Goal: Information Seeking & Learning: Stay updated

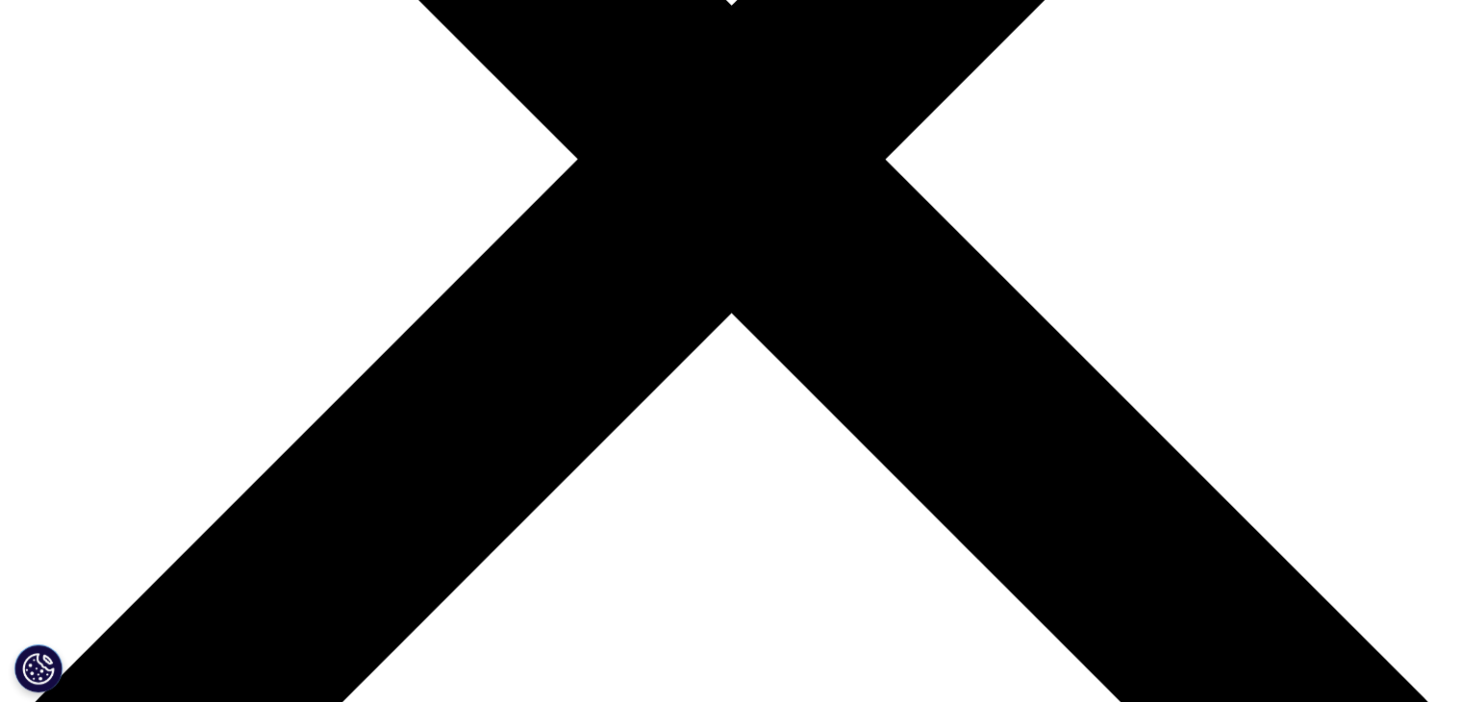
scroll to position [577, 0]
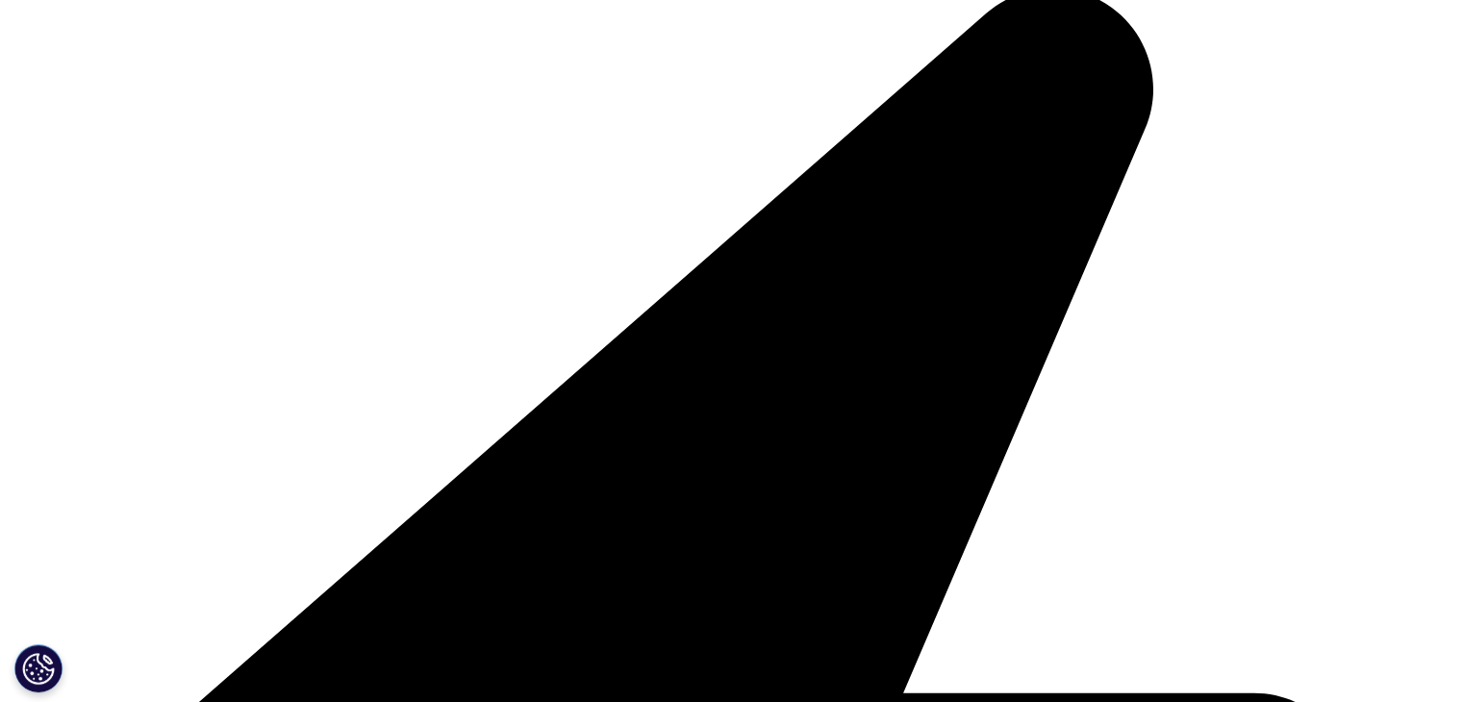
drag, startPoint x: 487, startPoint y: 317, endPoint x: 675, endPoint y: 317, distance: 188.6
drag, startPoint x: 412, startPoint y: 344, endPoint x: 512, endPoint y: 344, distance: 100.1
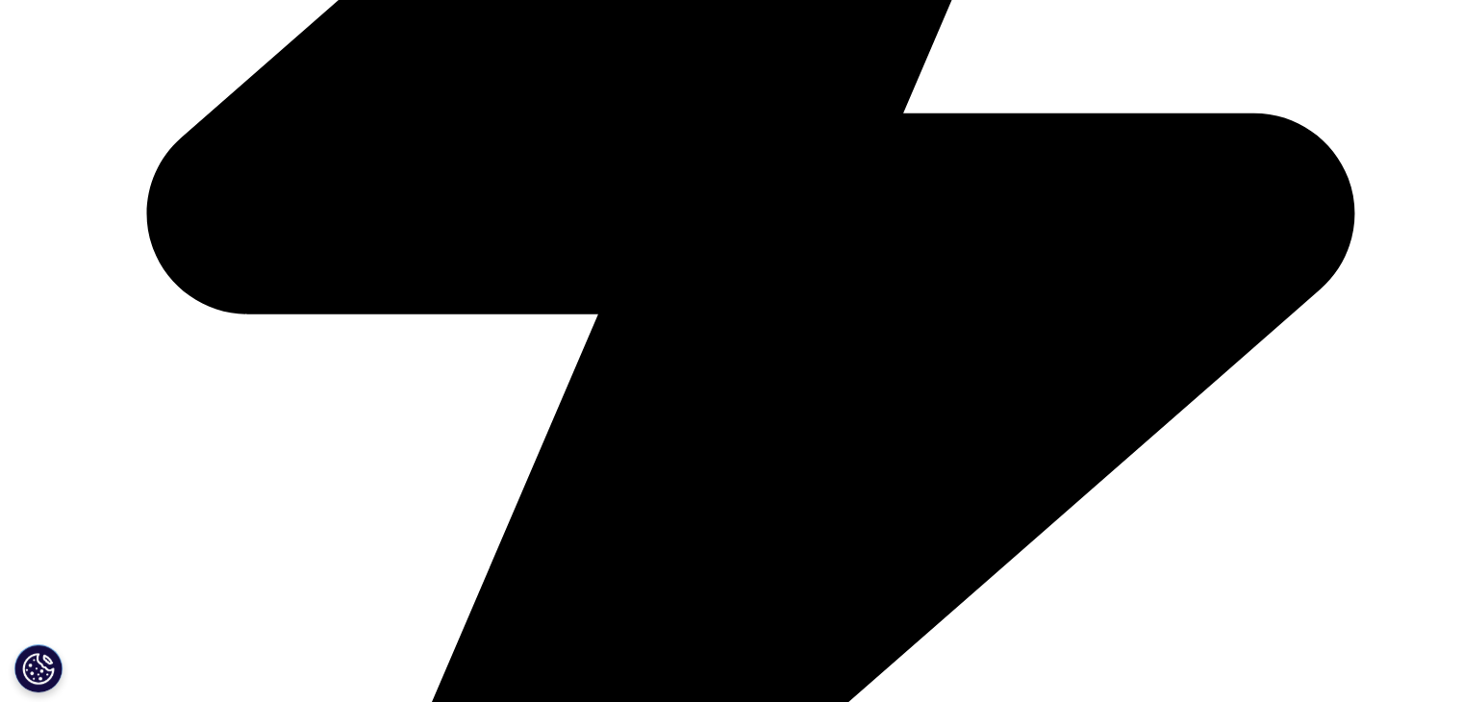
scroll to position [1058, 0]
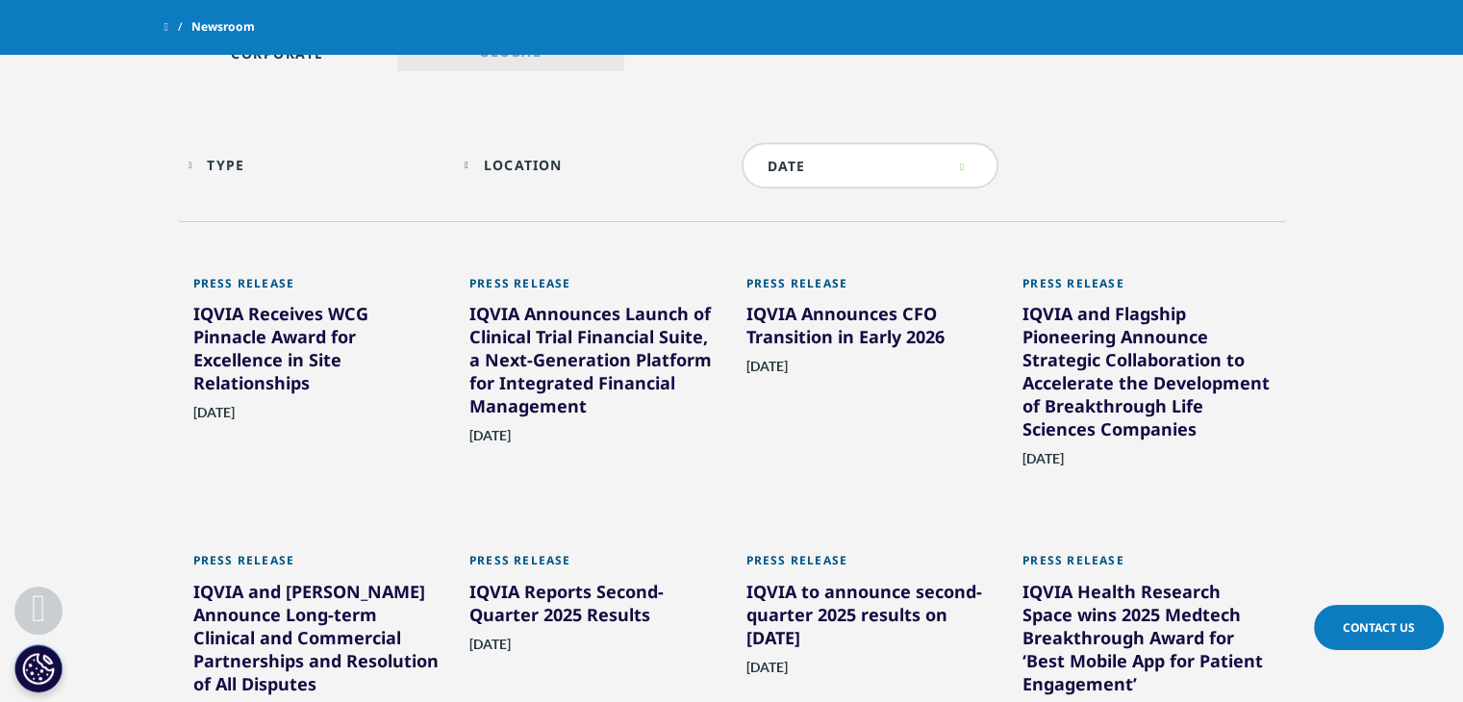
scroll to position [924, 0]
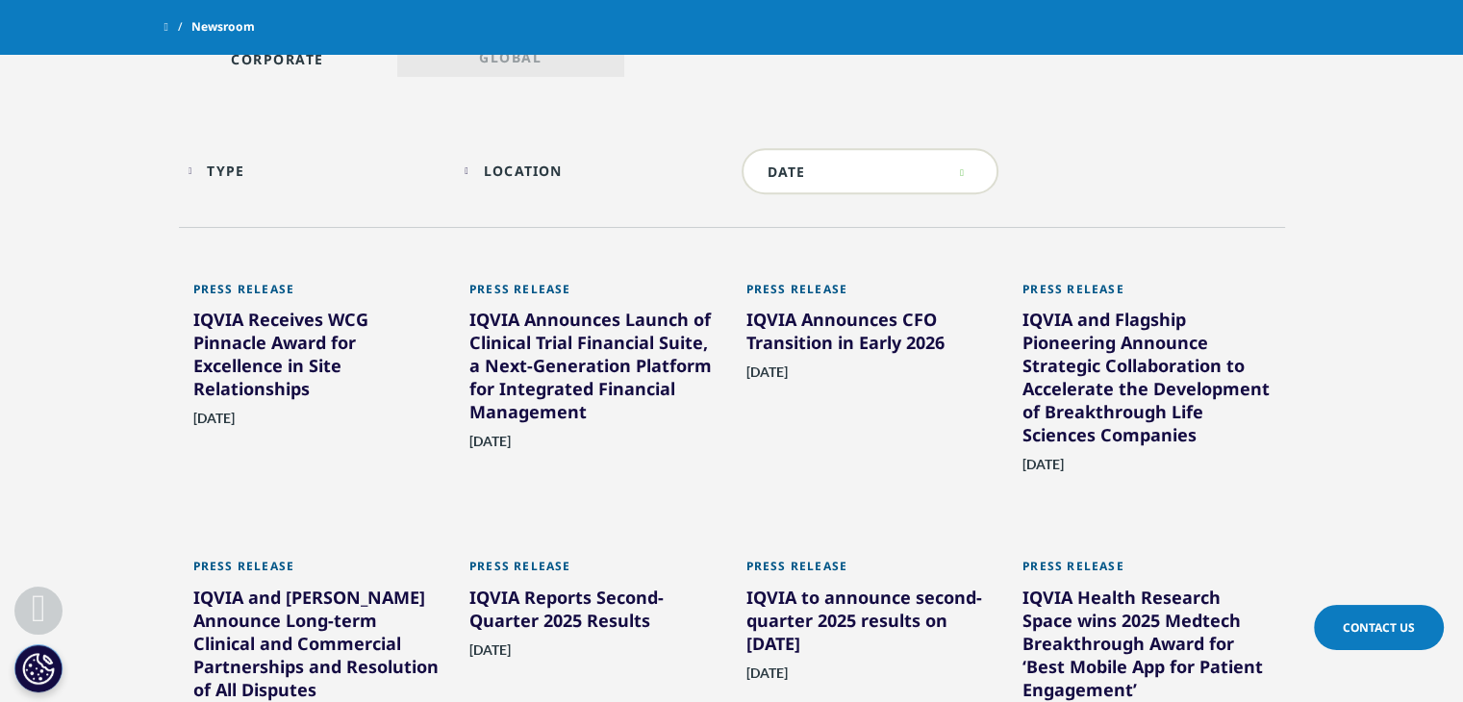
click at [594, 373] on div "IQVIA Announces Launch of Clinical Trial Financial Suite, a Next-Generation Pla…" at bounding box center [594, 369] width 248 height 123
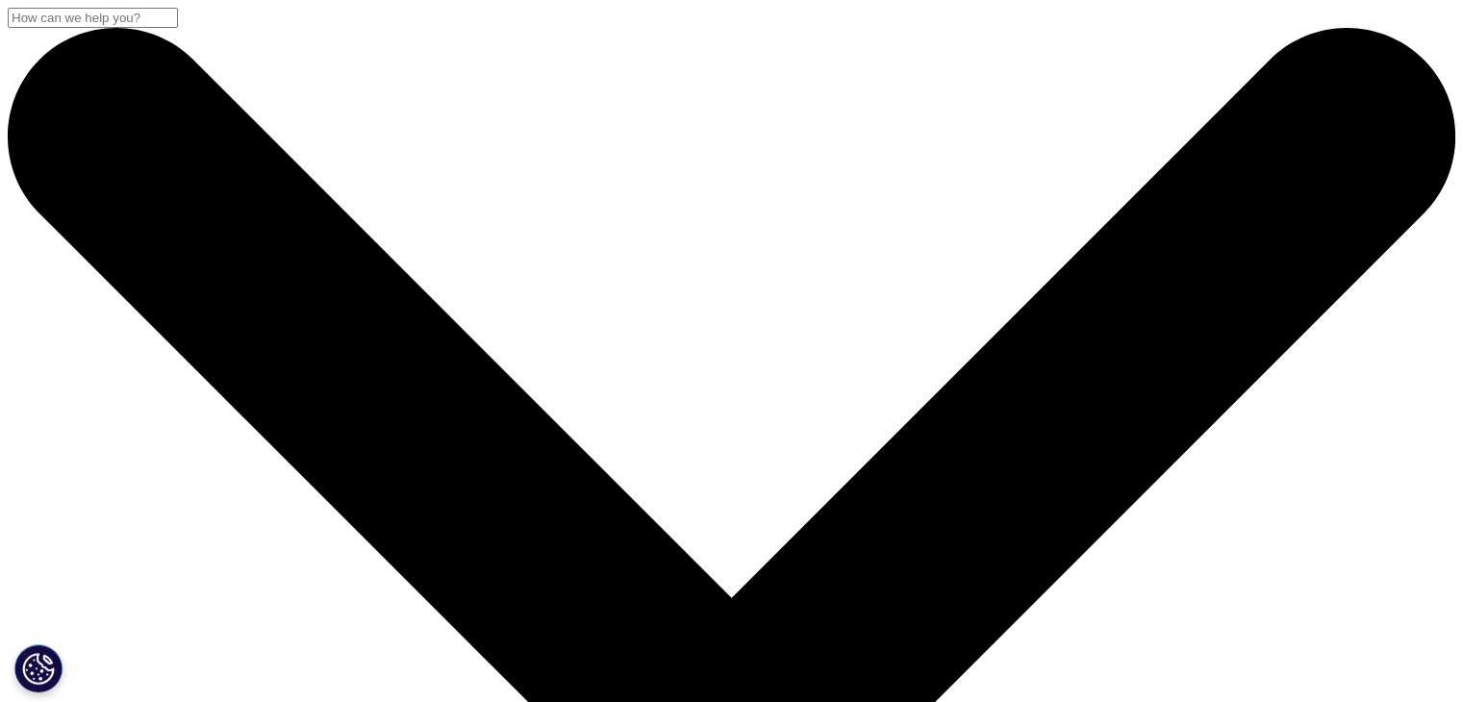
drag, startPoint x: 169, startPoint y: 242, endPoint x: 539, endPoint y: 478, distance: 438.3
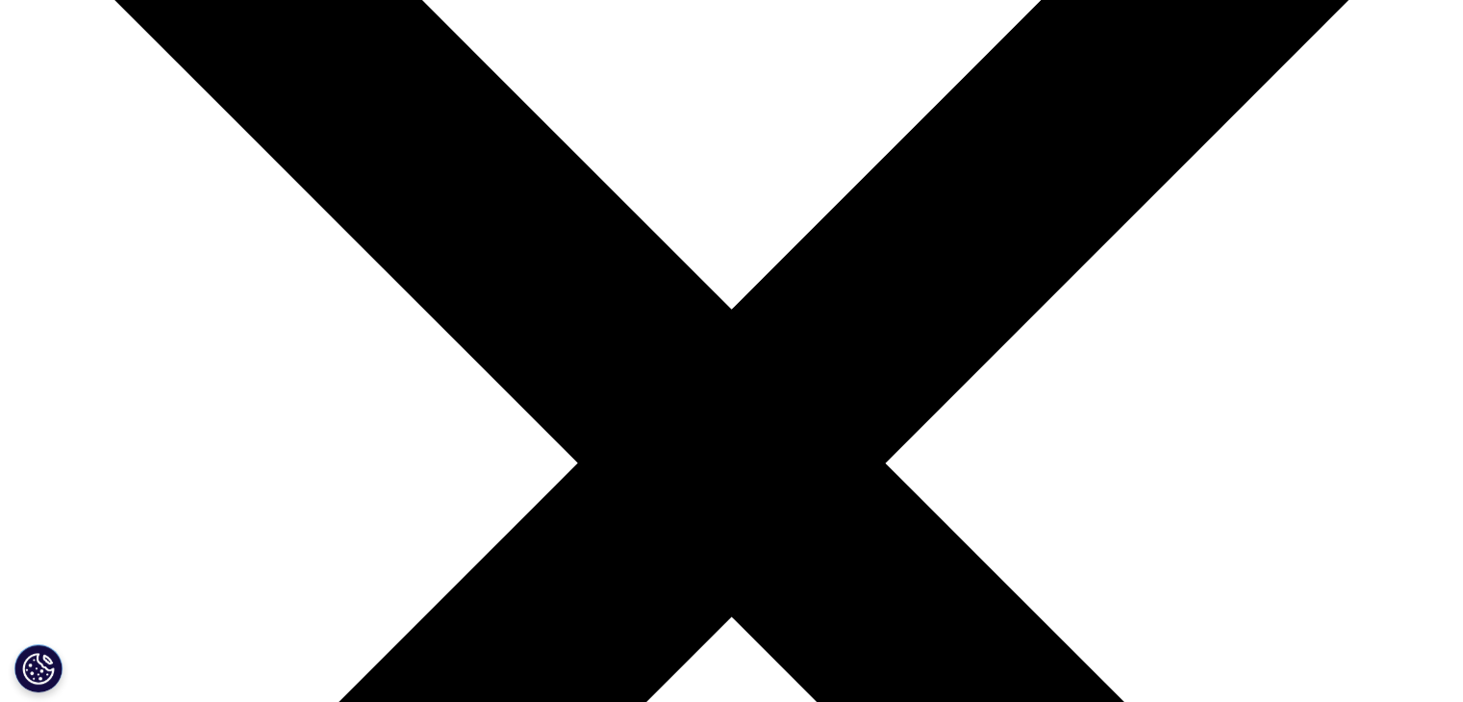
scroll to position [192, 0]
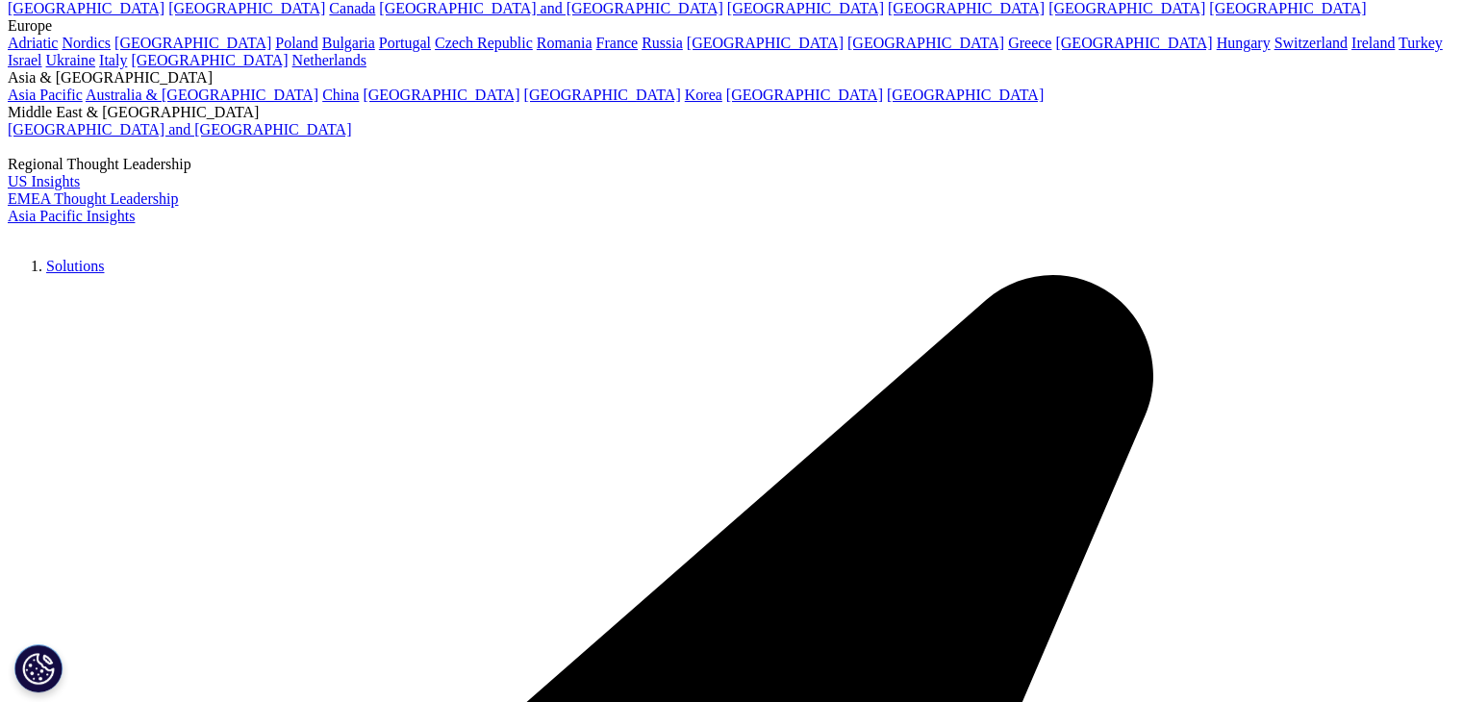
drag, startPoint x: 1234, startPoint y: 604, endPoint x: 1224, endPoint y: 594, distance: 15.0
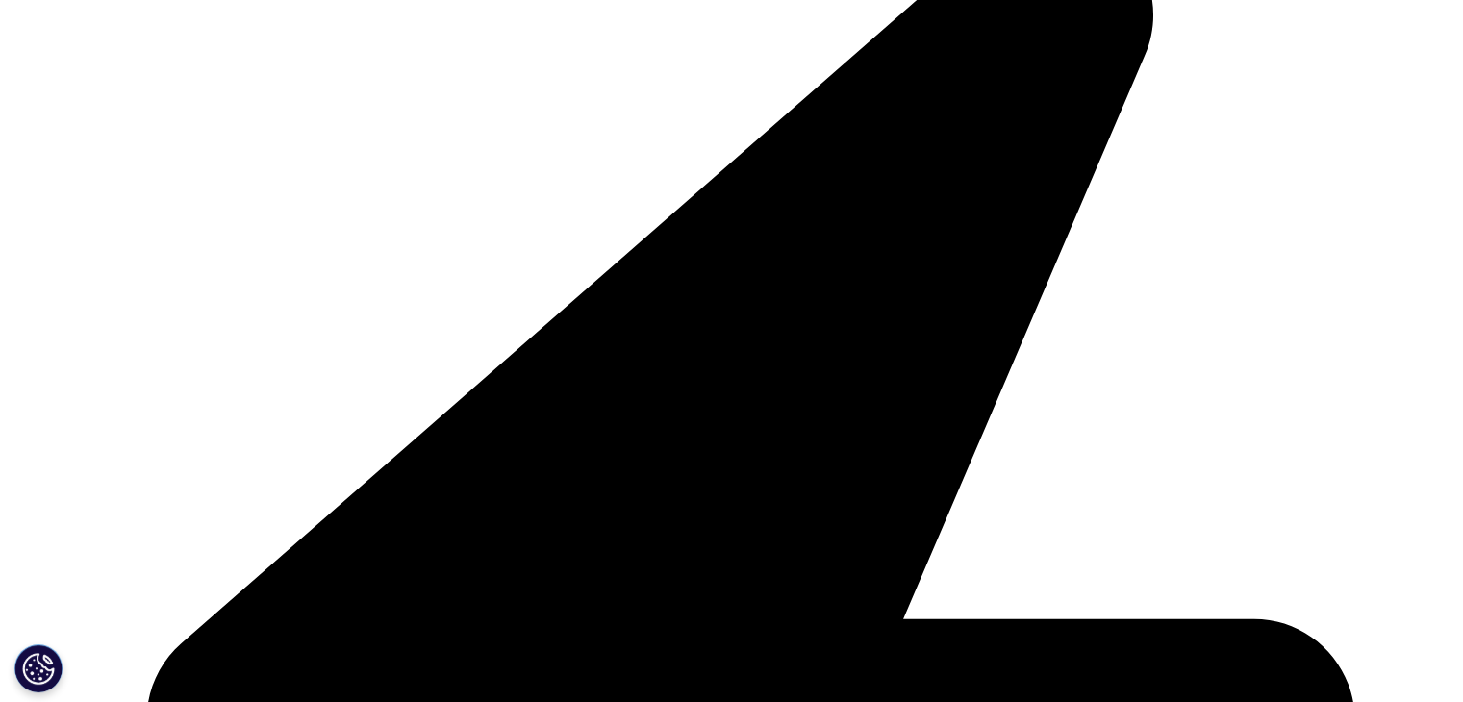
scroll to position [866, 0]
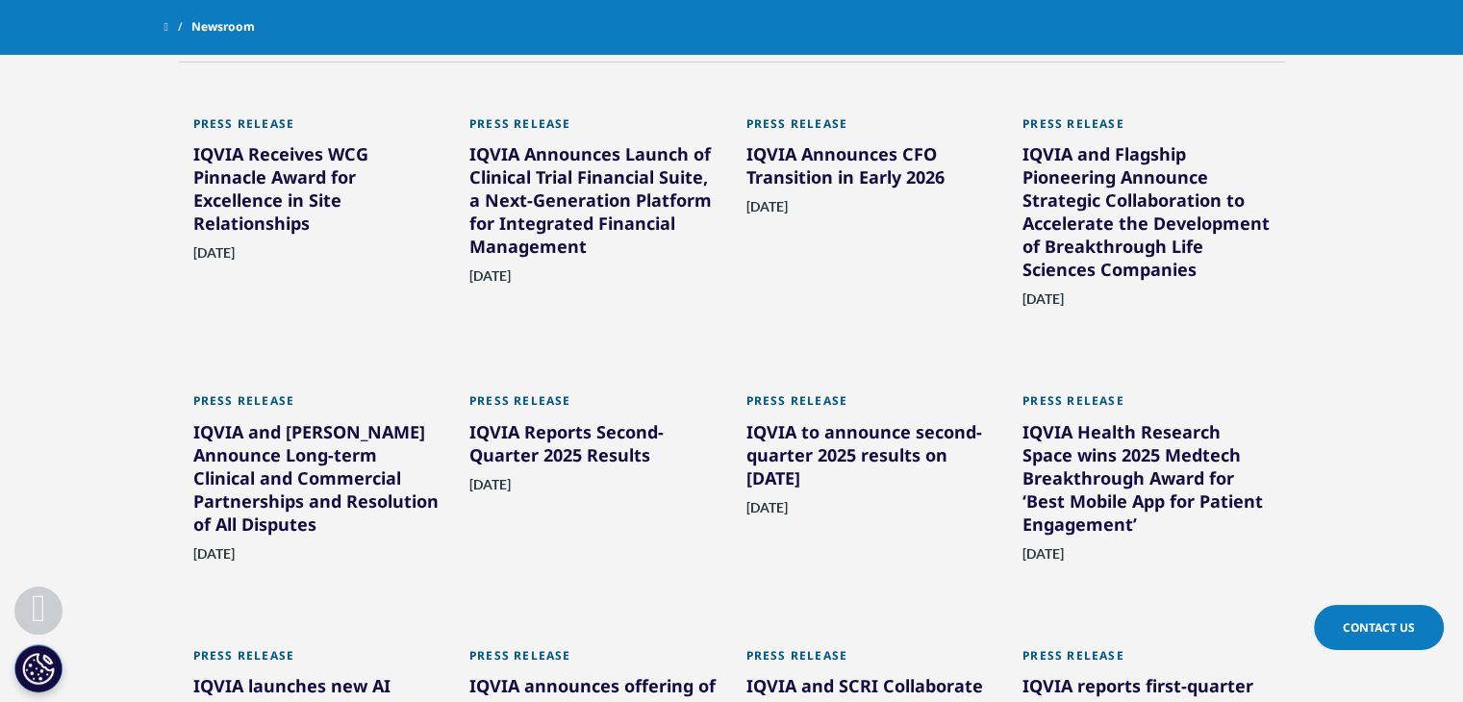
scroll to position [978, 0]
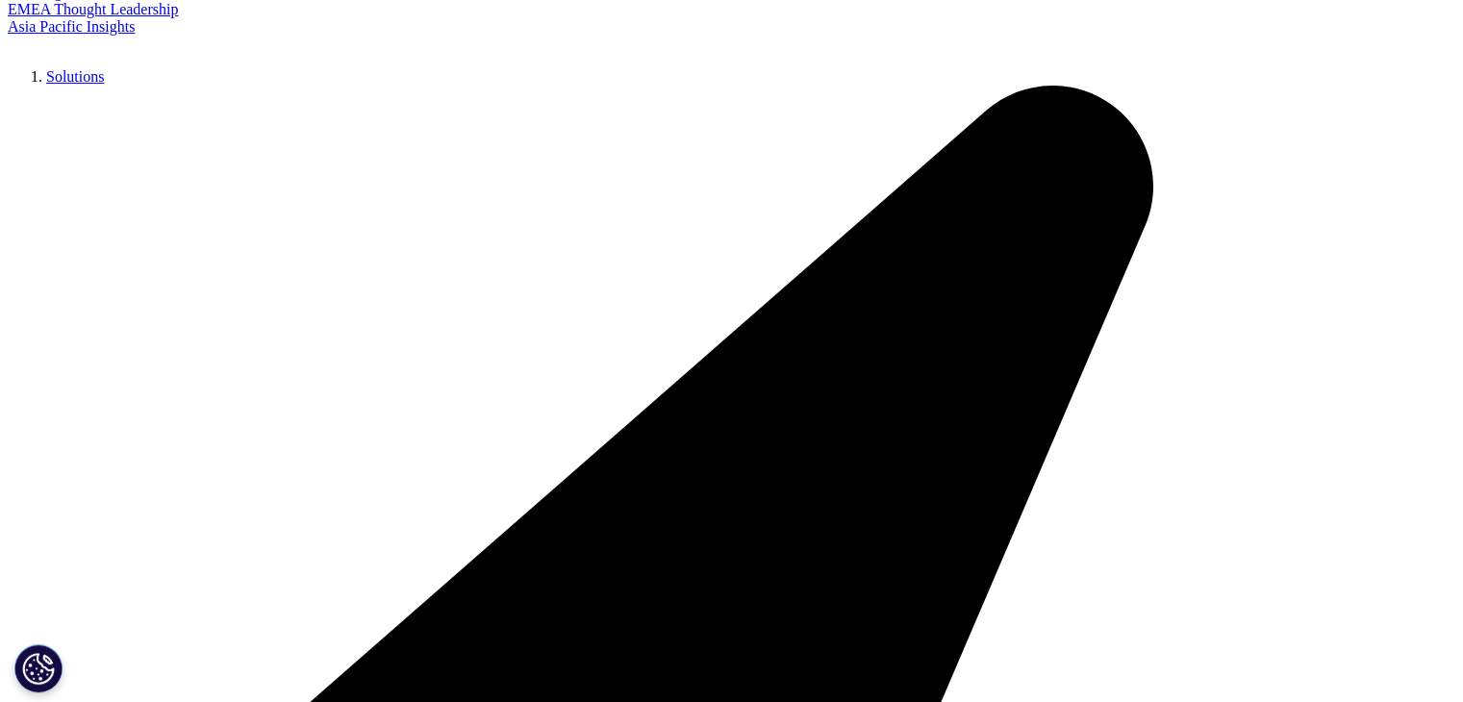
scroll to position [577, 0]
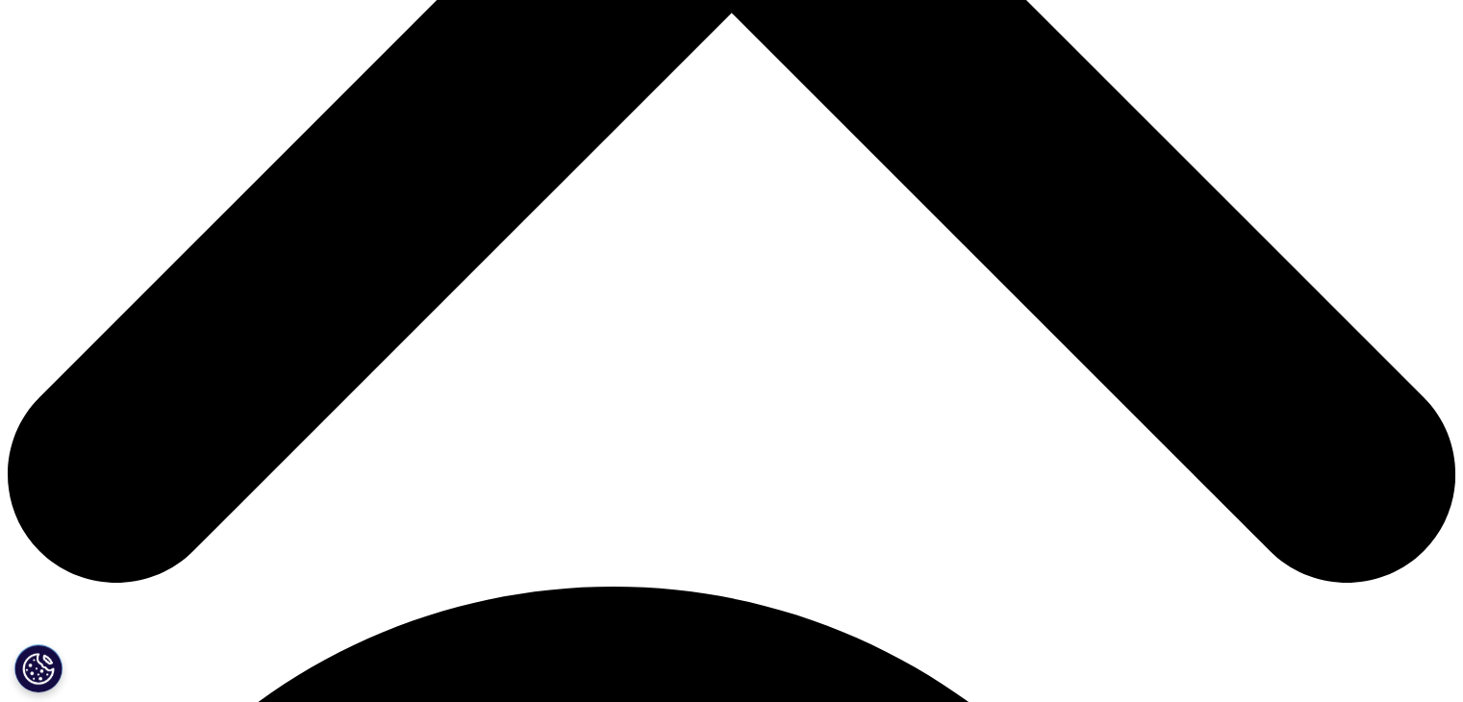
scroll to position [962, 0]
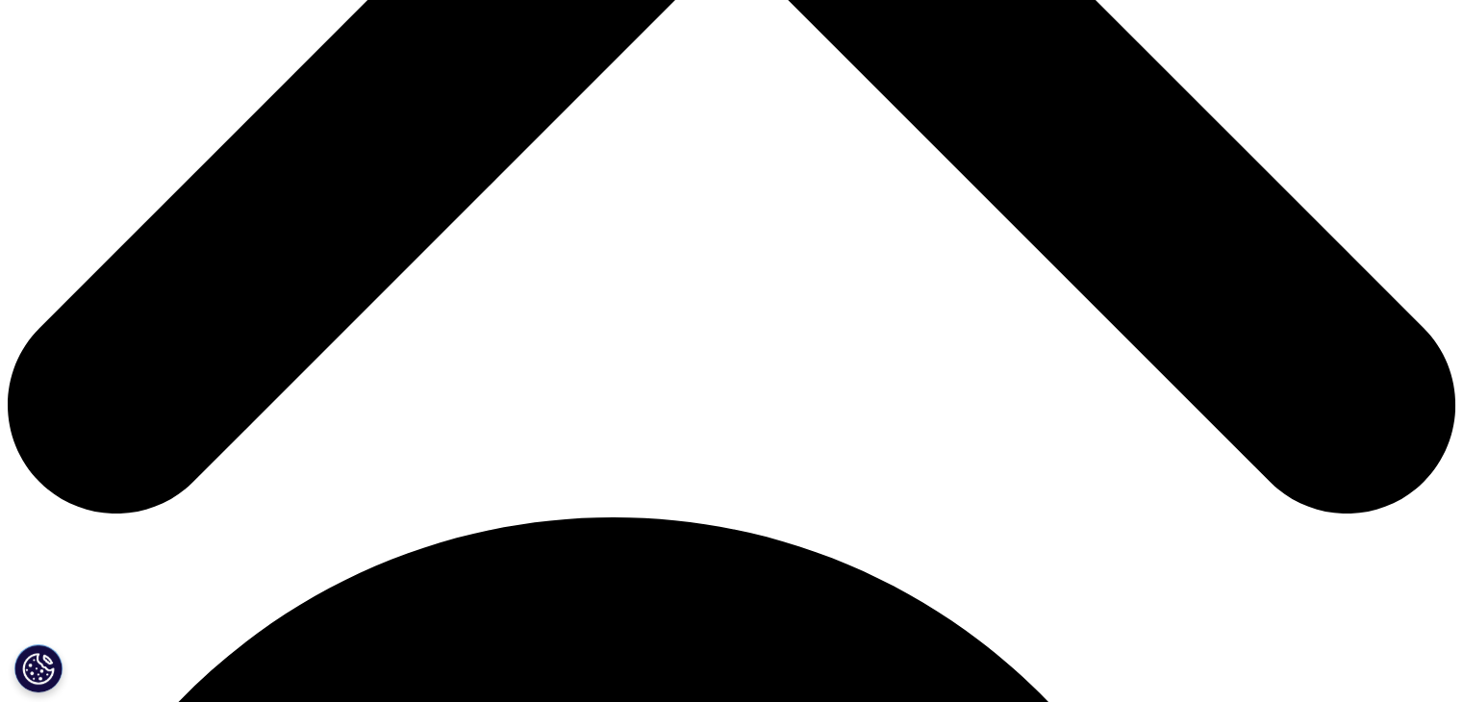
drag, startPoint x: 1119, startPoint y: 355, endPoint x: 1070, endPoint y: 328, distance: 56.0
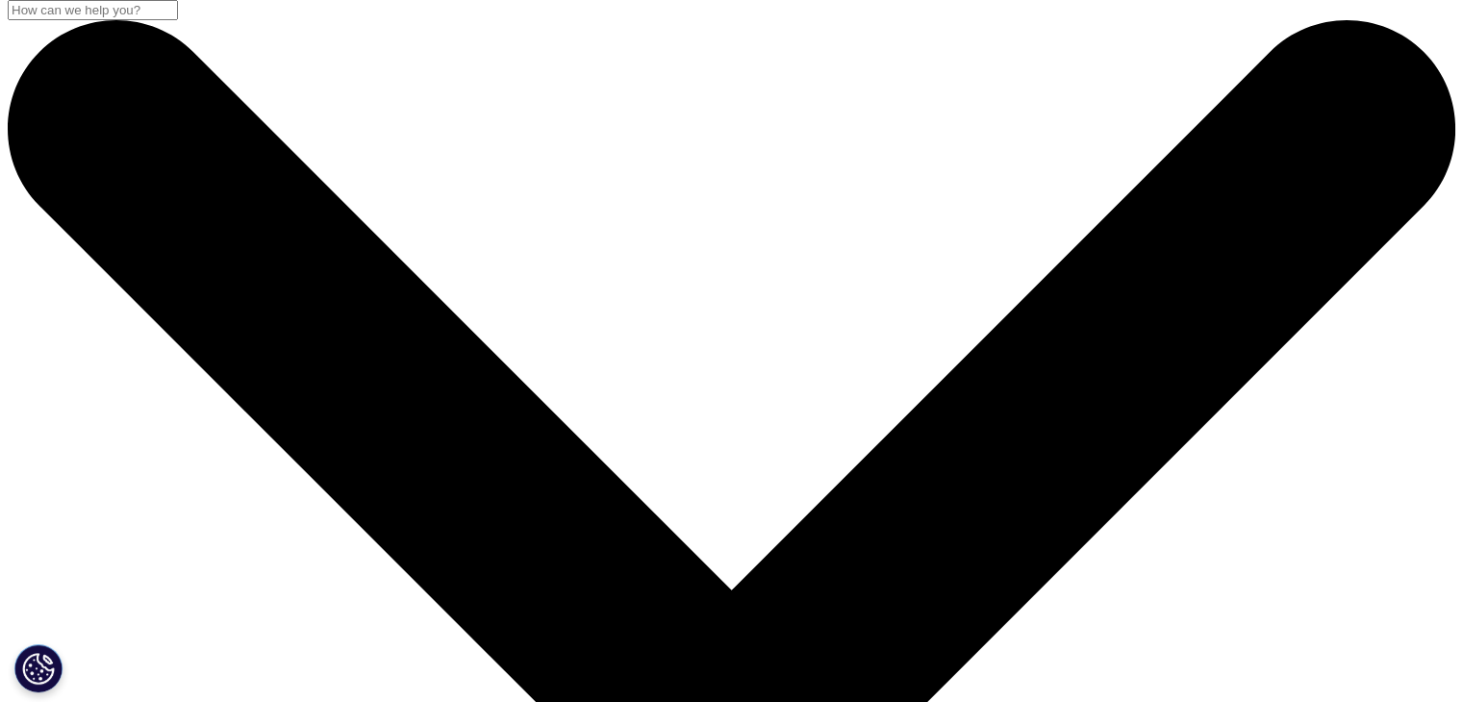
scroll to position [385, 0]
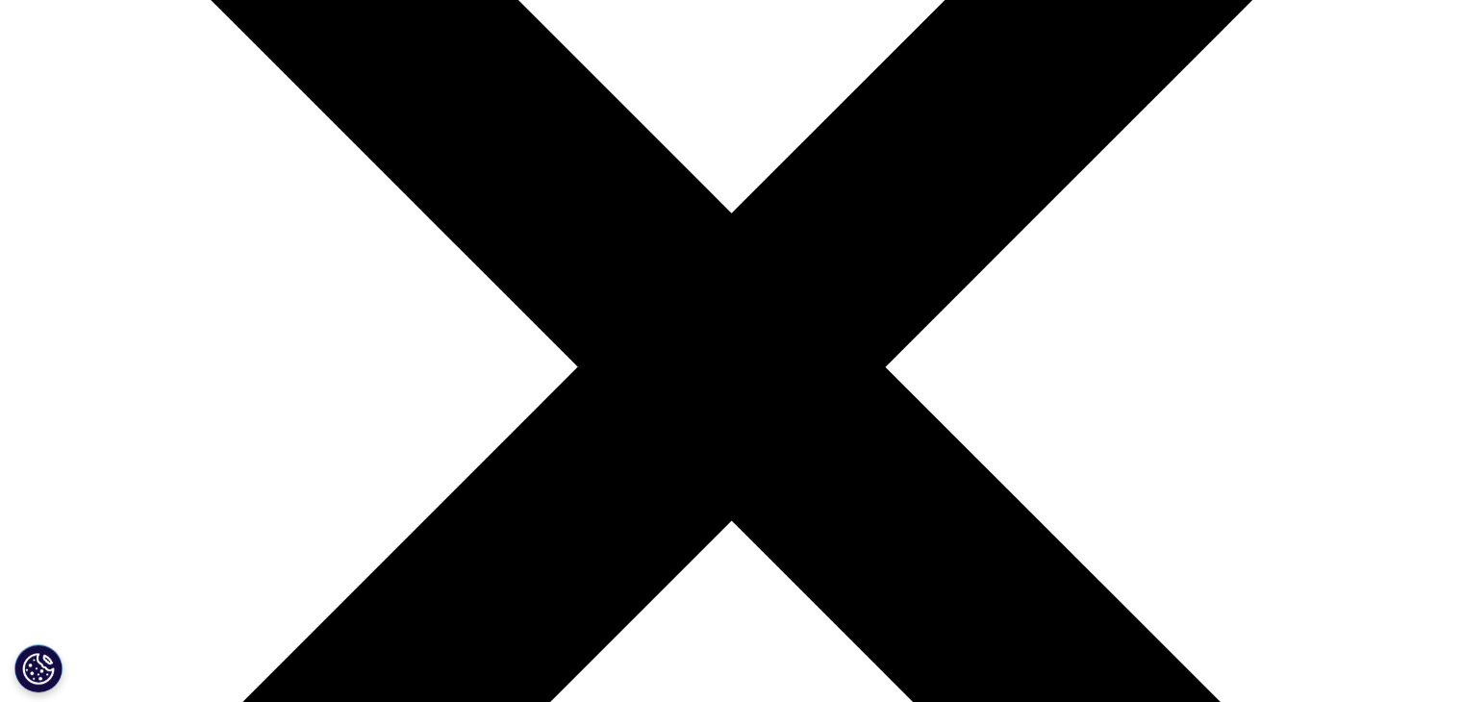
drag, startPoint x: 493, startPoint y: 501, endPoint x: 711, endPoint y: 500, distance: 218.4
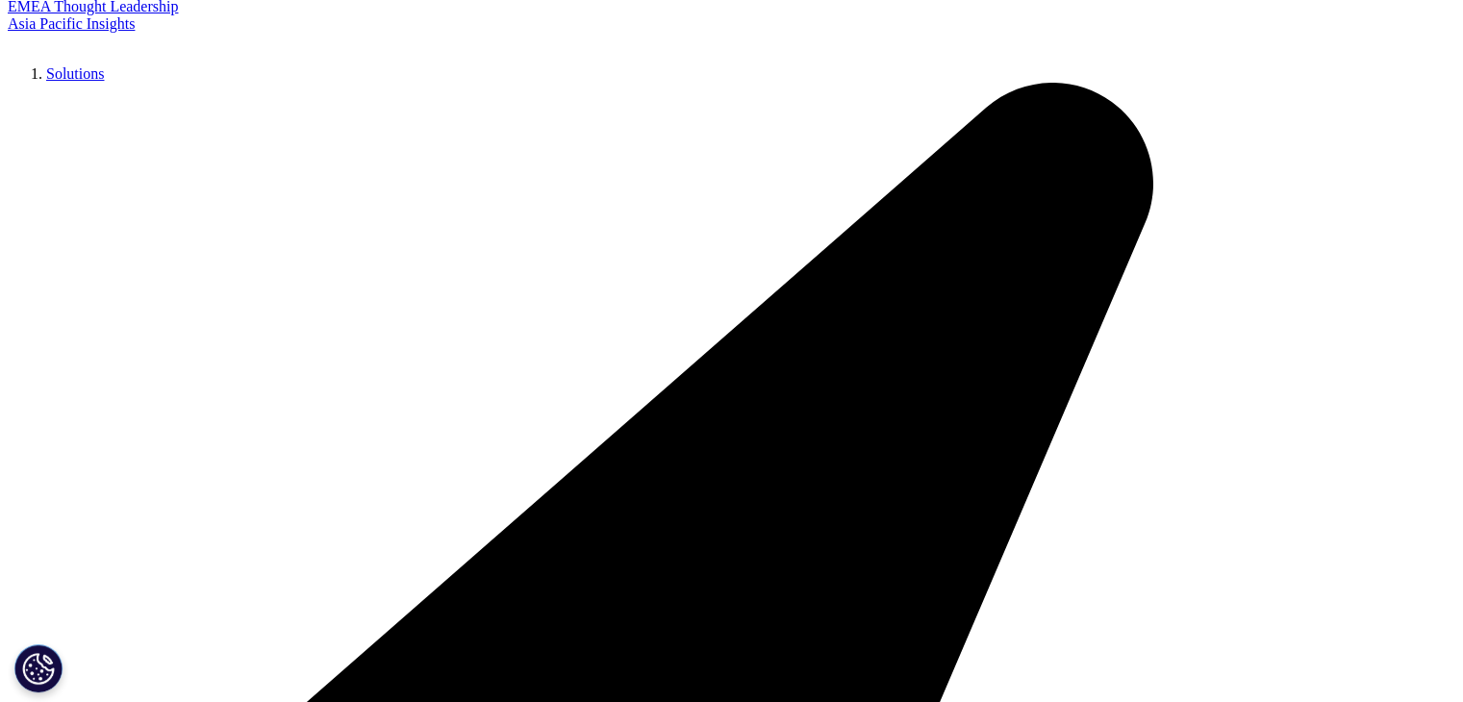
drag, startPoint x: 385, startPoint y: 536, endPoint x: 558, endPoint y: 536, distance: 173.2
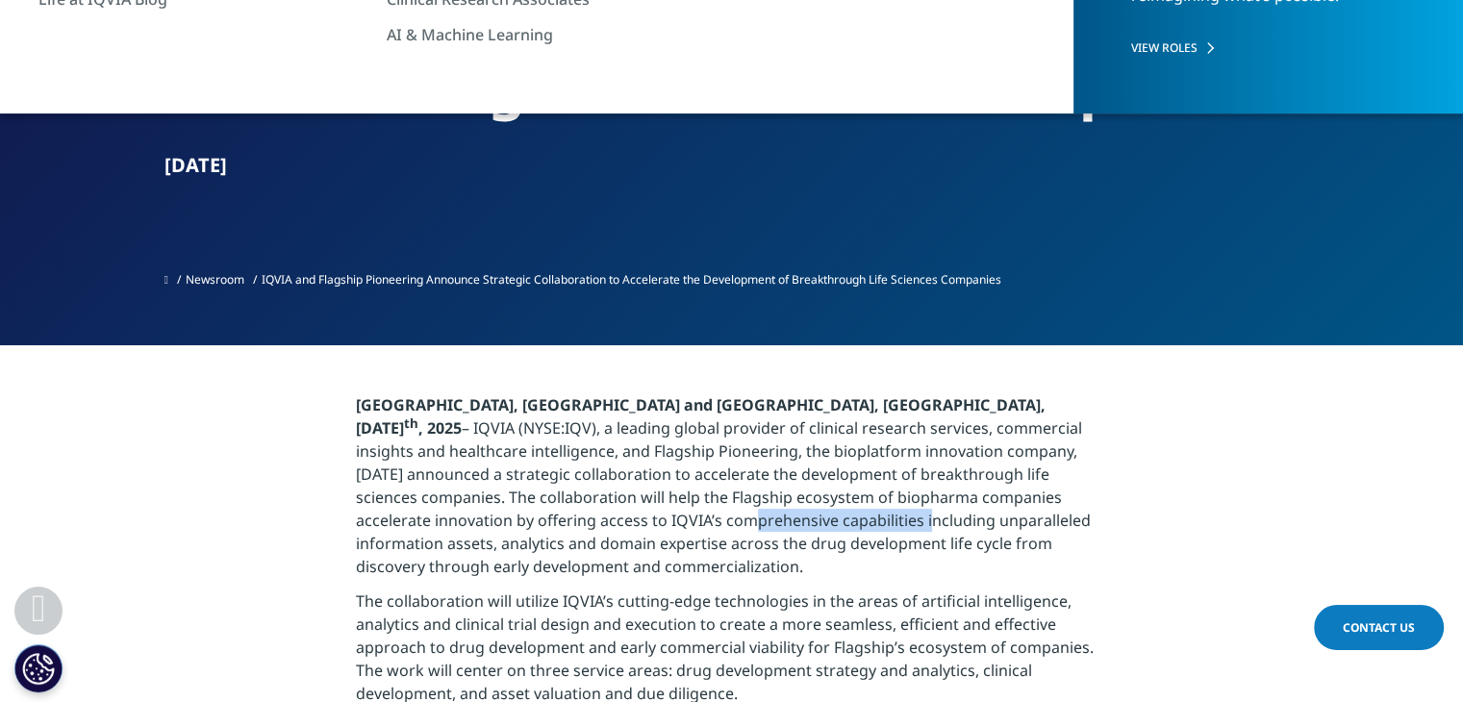
click at [558, 536] on p "Research Triangle Park, NC and Cambridge, Mass., August 28 th , 2025 – IQVIA (N…" at bounding box center [731, 492] width 751 height 196
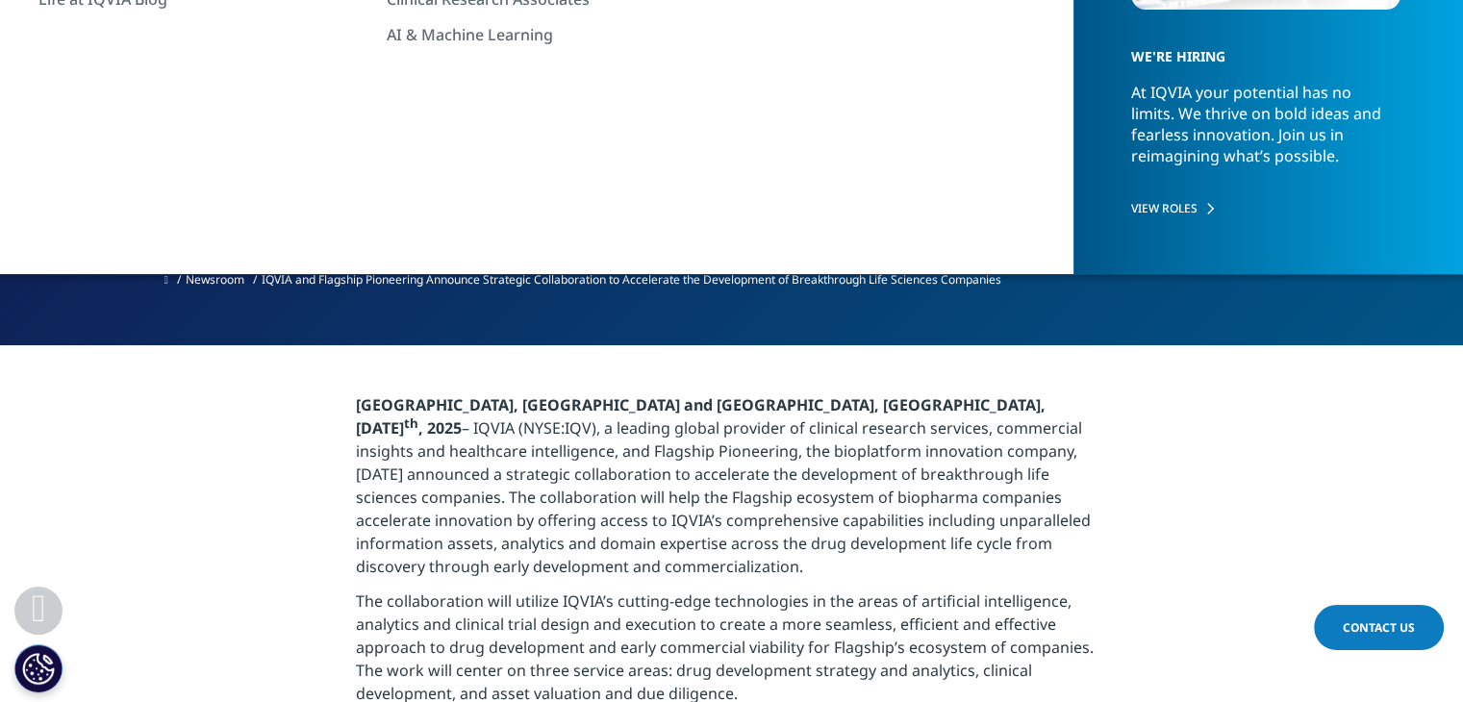
click at [868, 540] on p "Research Triangle Park, NC and Cambridge, Mass., August 28 th , 2025 – IQVIA (N…" at bounding box center [731, 492] width 751 height 196
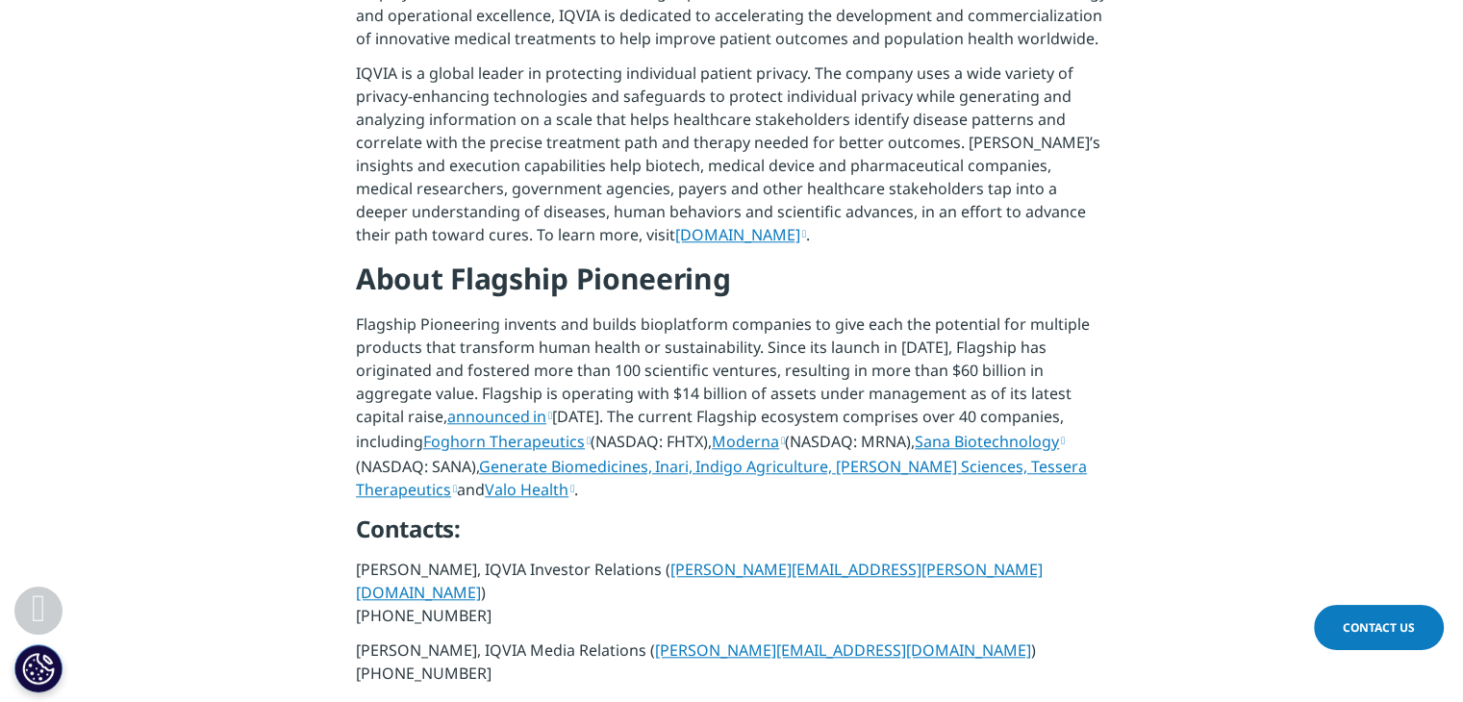
scroll to position [1539, 0]
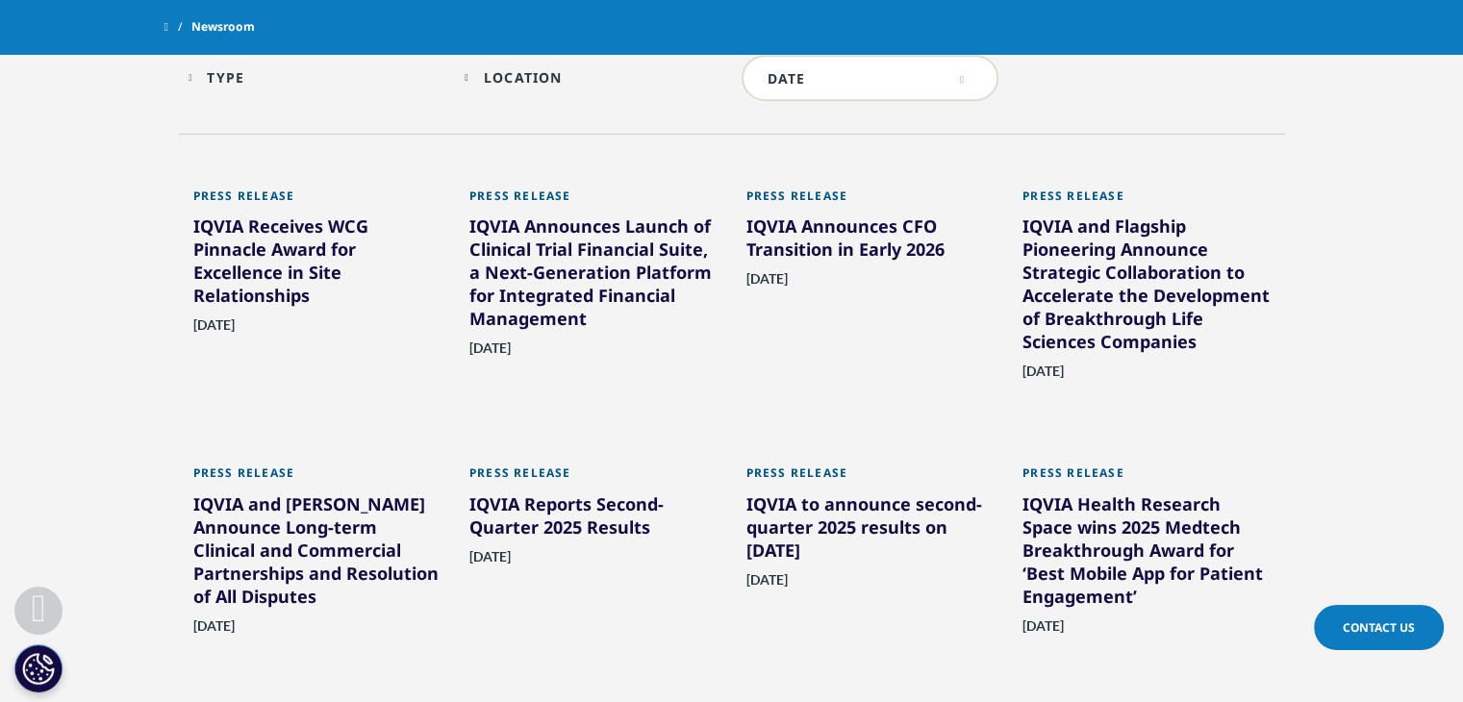
scroll to position [1058, 0]
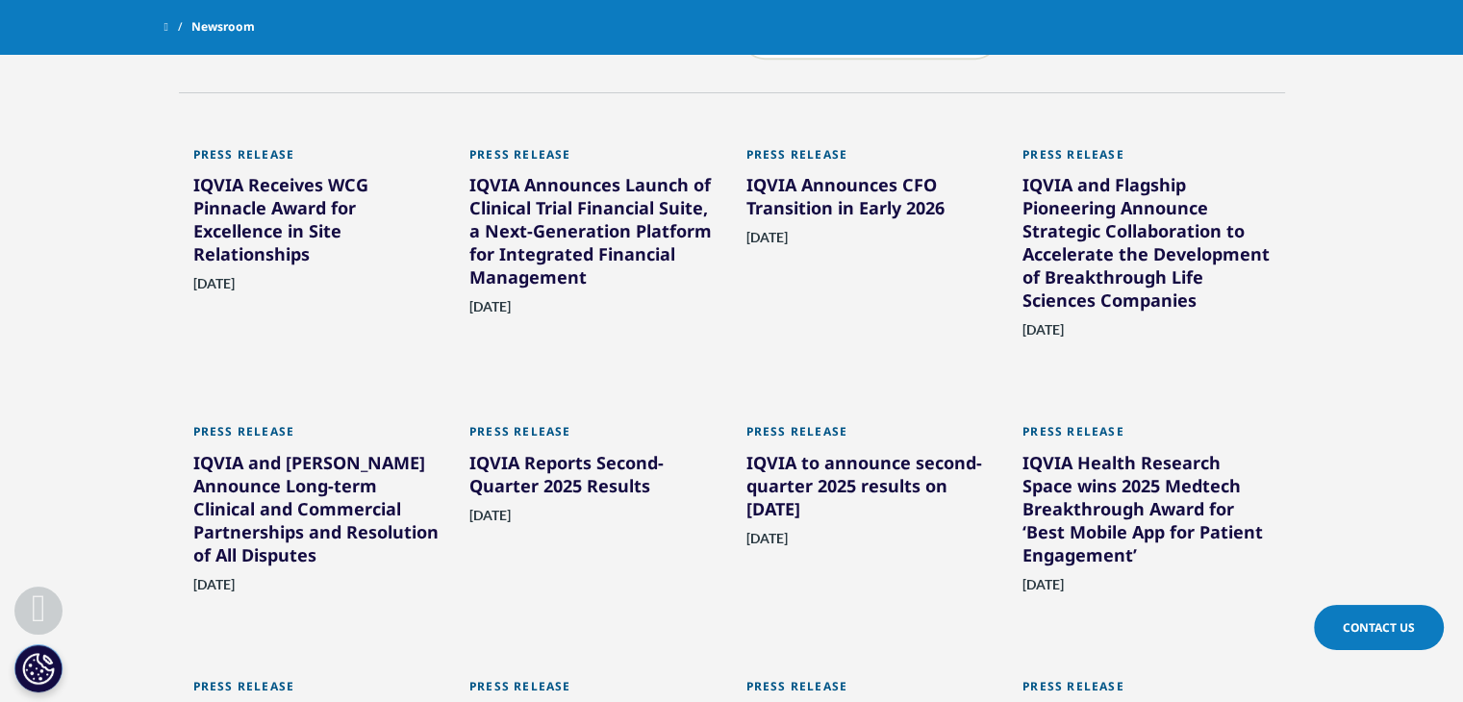
click at [546, 481] on div "IQVIA Reports Second-Quarter 2025 Results" at bounding box center [594, 478] width 248 height 54
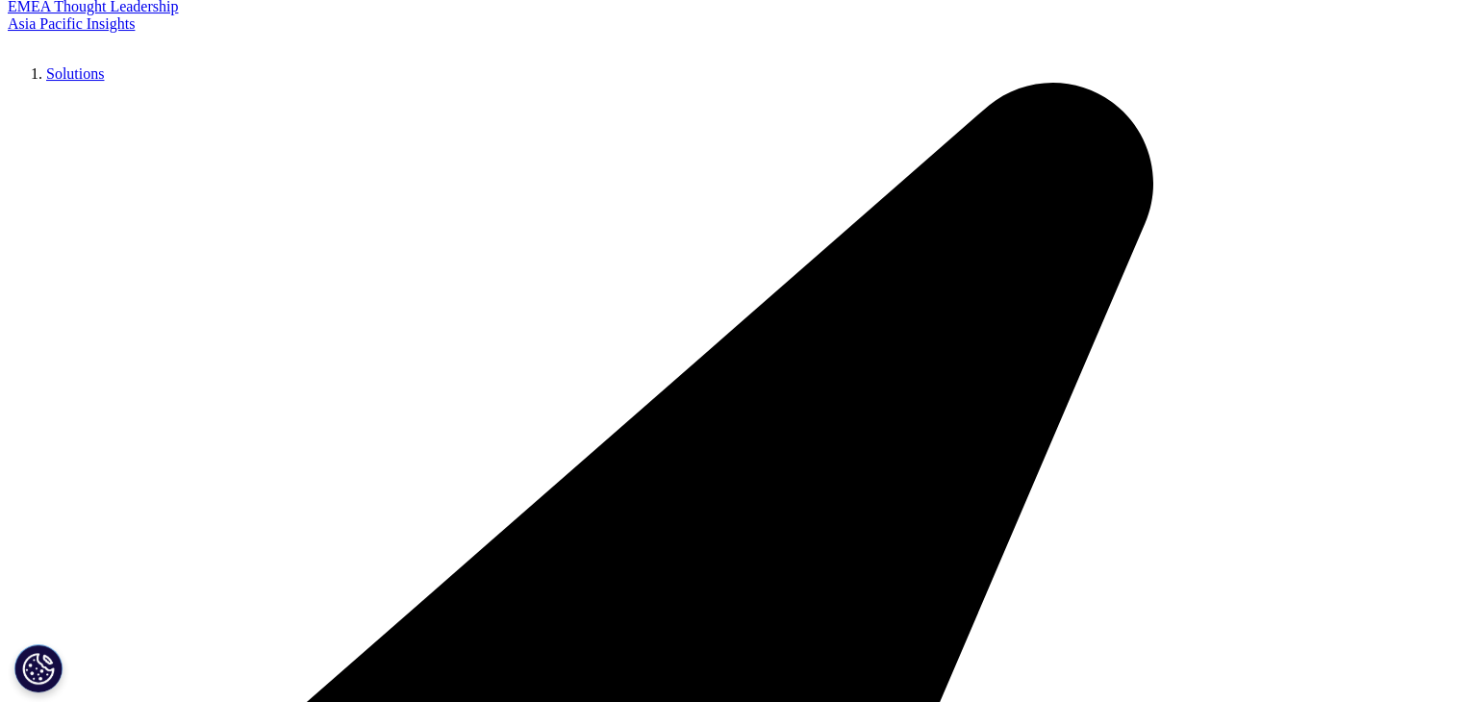
drag, startPoint x: 404, startPoint y: 397, endPoint x: 442, endPoint y: 417, distance: 42.2
copy strong "R&D Solutions quarterly bookings of $2.5 billion, representing a book-to-bill r…"
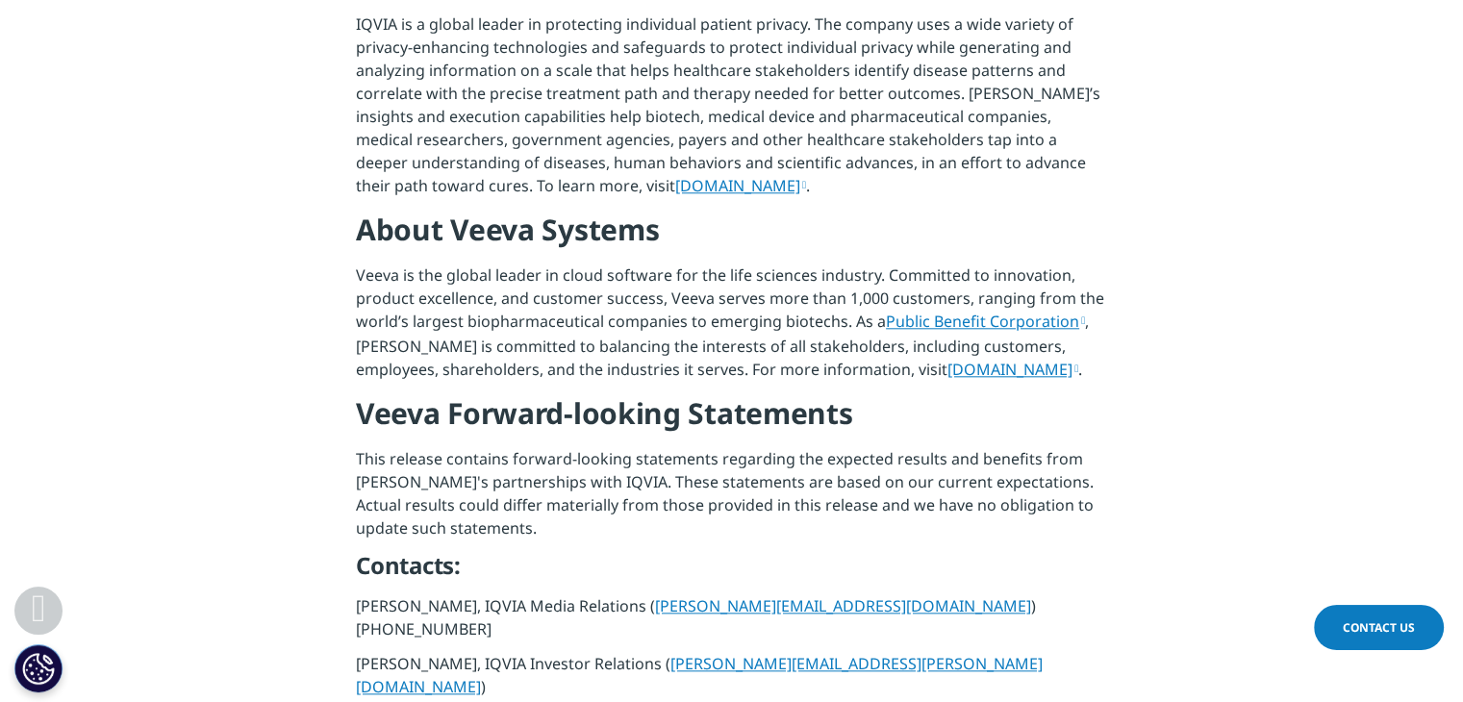
scroll to position [1924, 0]
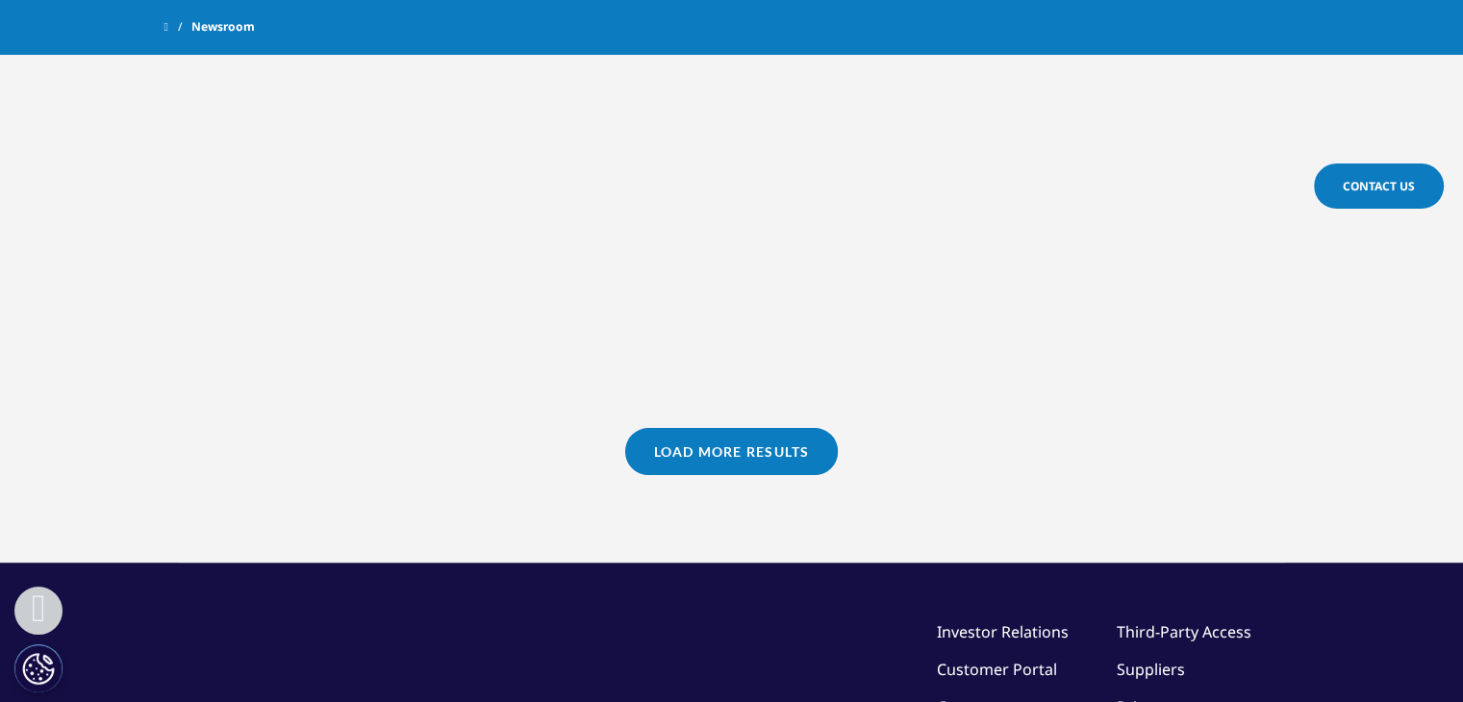
scroll to position [1280, 0]
